Goal: Find specific page/section: Find specific page/section

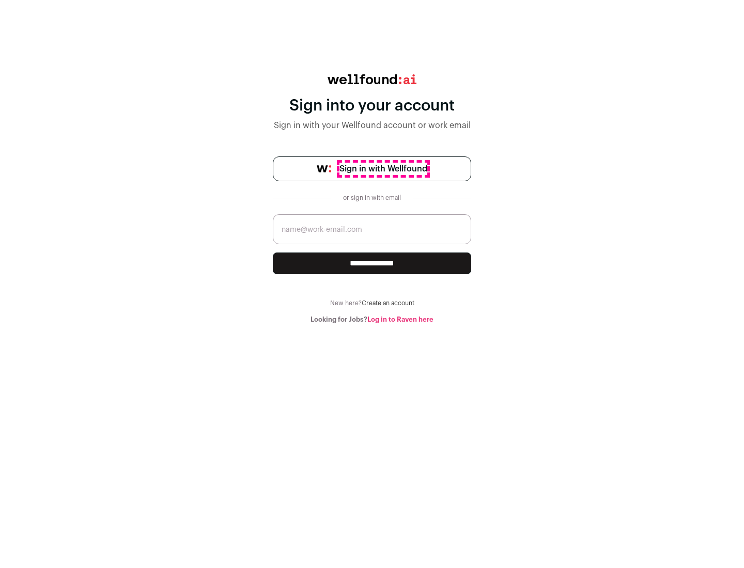
click at [383, 169] on span "Sign in with Wellfound" at bounding box center [383, 169] width 88 height 12
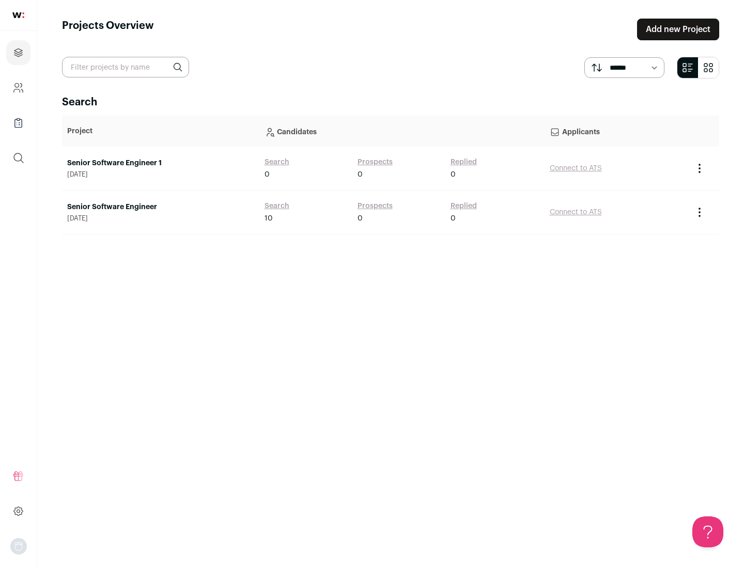
click at [160, 207] on link "Senior Software Engineer" at bounding box center [160, 207] width 187 height 10
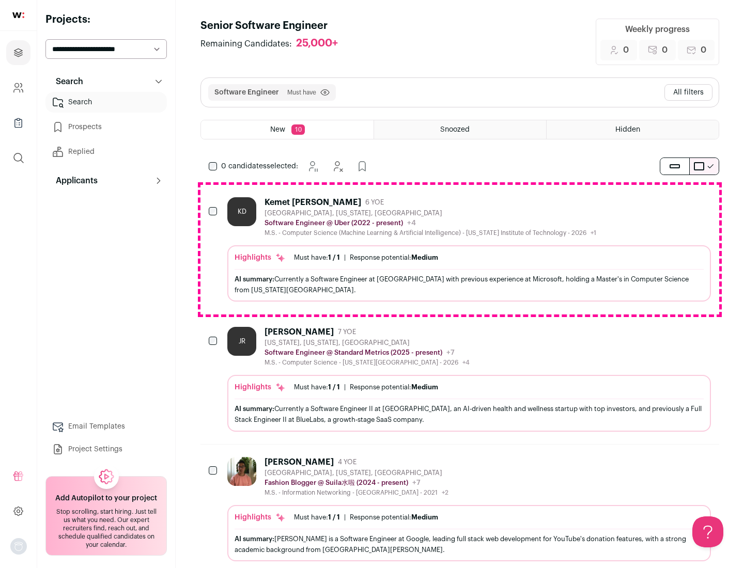
click at [460, 249] on div "Highlights Must have: 1 / 1 How many must haves have been fulfilled? | Response…" at bounding box center [468, 273] width 483 height 56
